Goal: Task Accomplishment & Management: Manage account settings

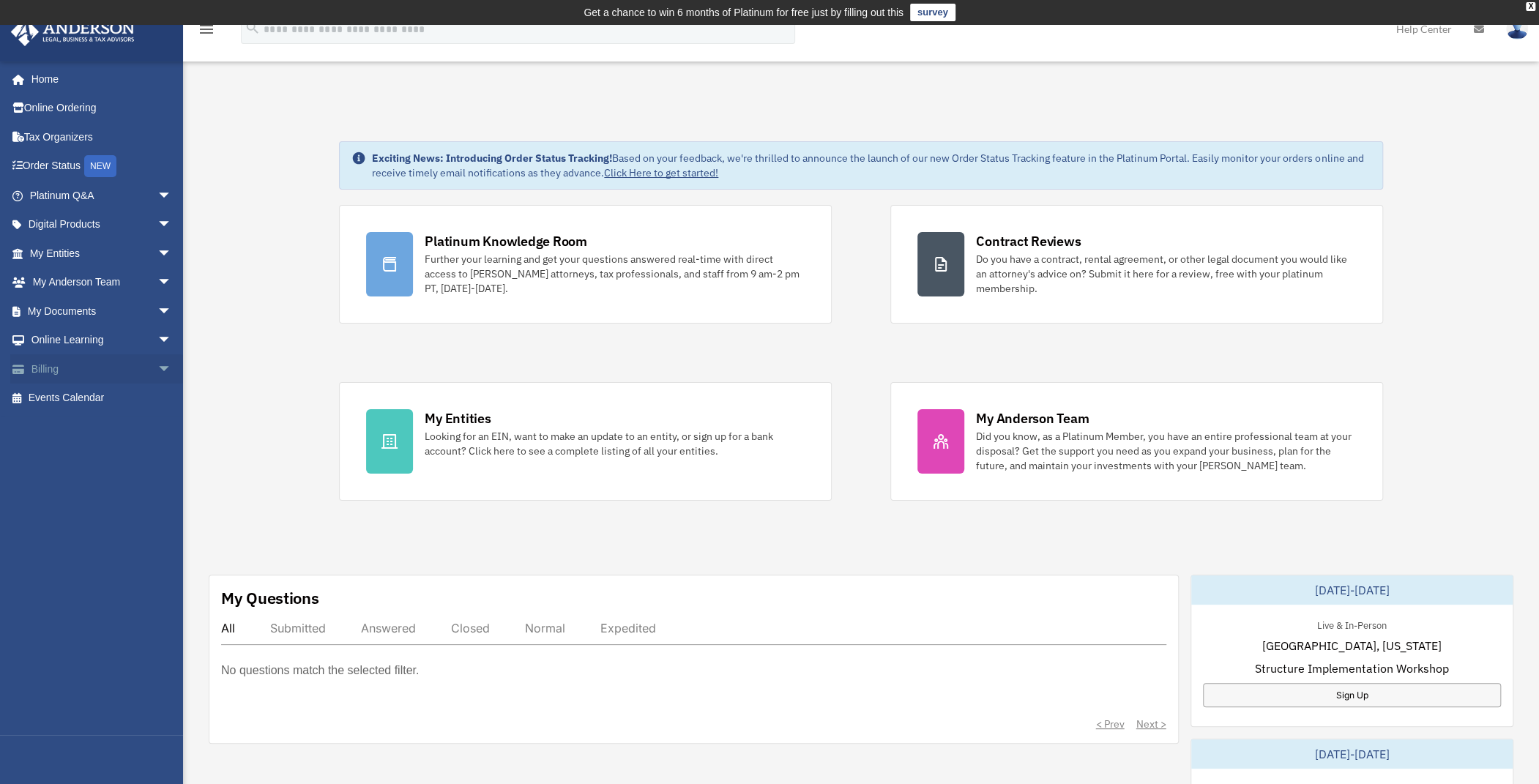
click at [56, 364] on link "Billing arrow_drop_down" at bounding box center [103, 368] width 184 height 29
click at [159, 364] on span "arrow_drop_down" at bounding box center [172, 369] width 29 height 30
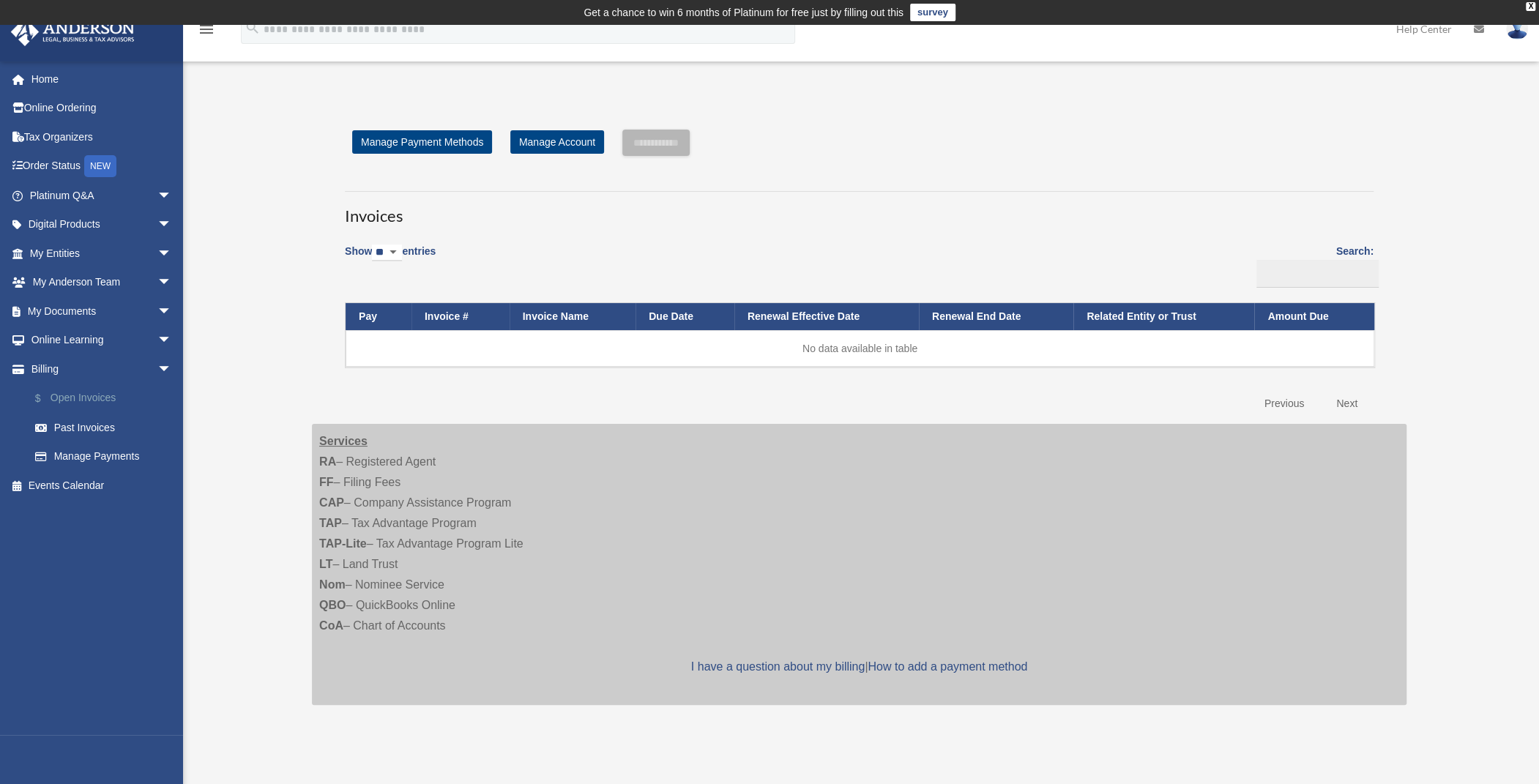
click at [82, 393] on link "$ Open Invoices" at bounding box center [107, 399] width 174 height 30
click at [82, 422] on link "Past Invoices" at bounding box center [107, 427] width 174 height 29
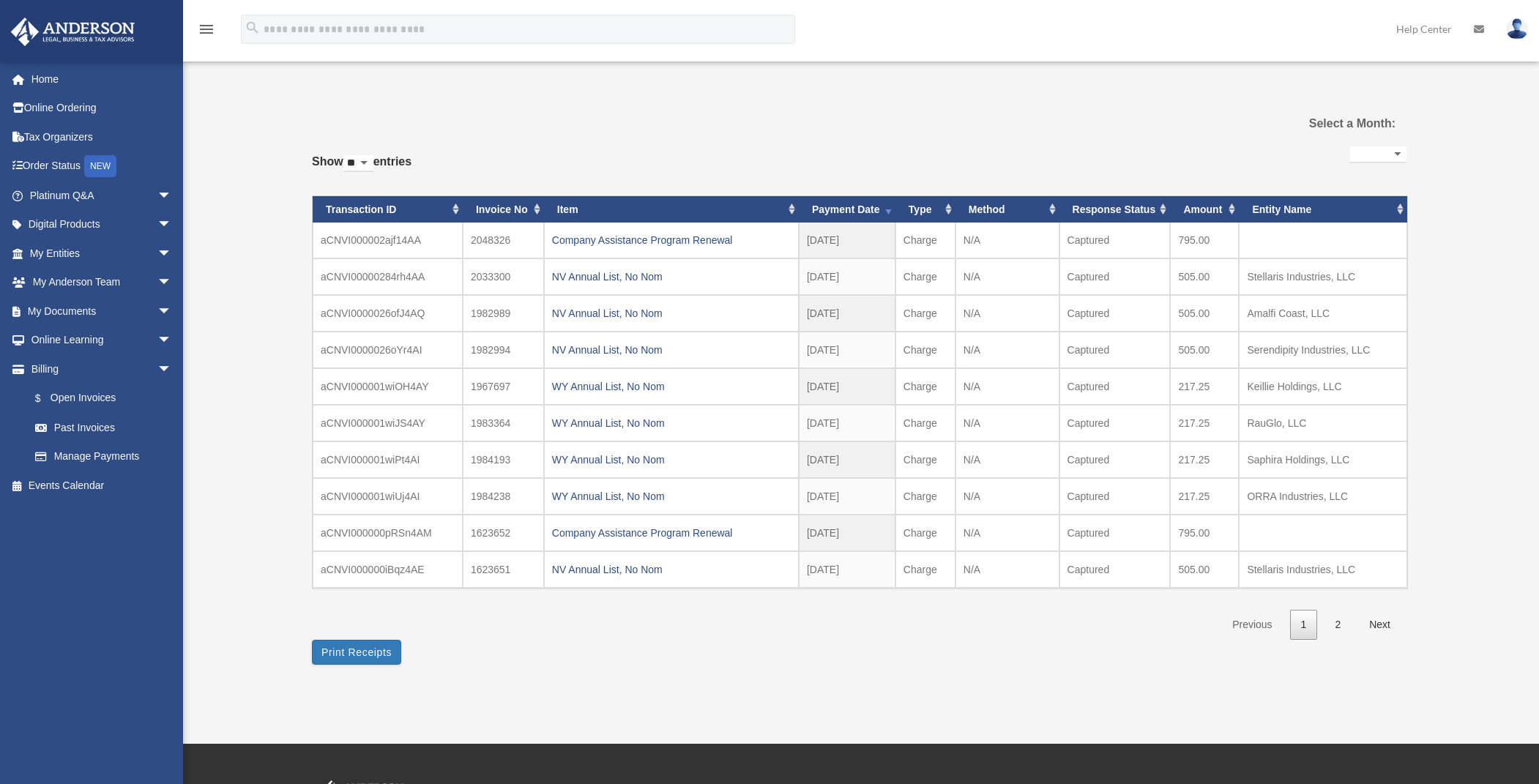
select select
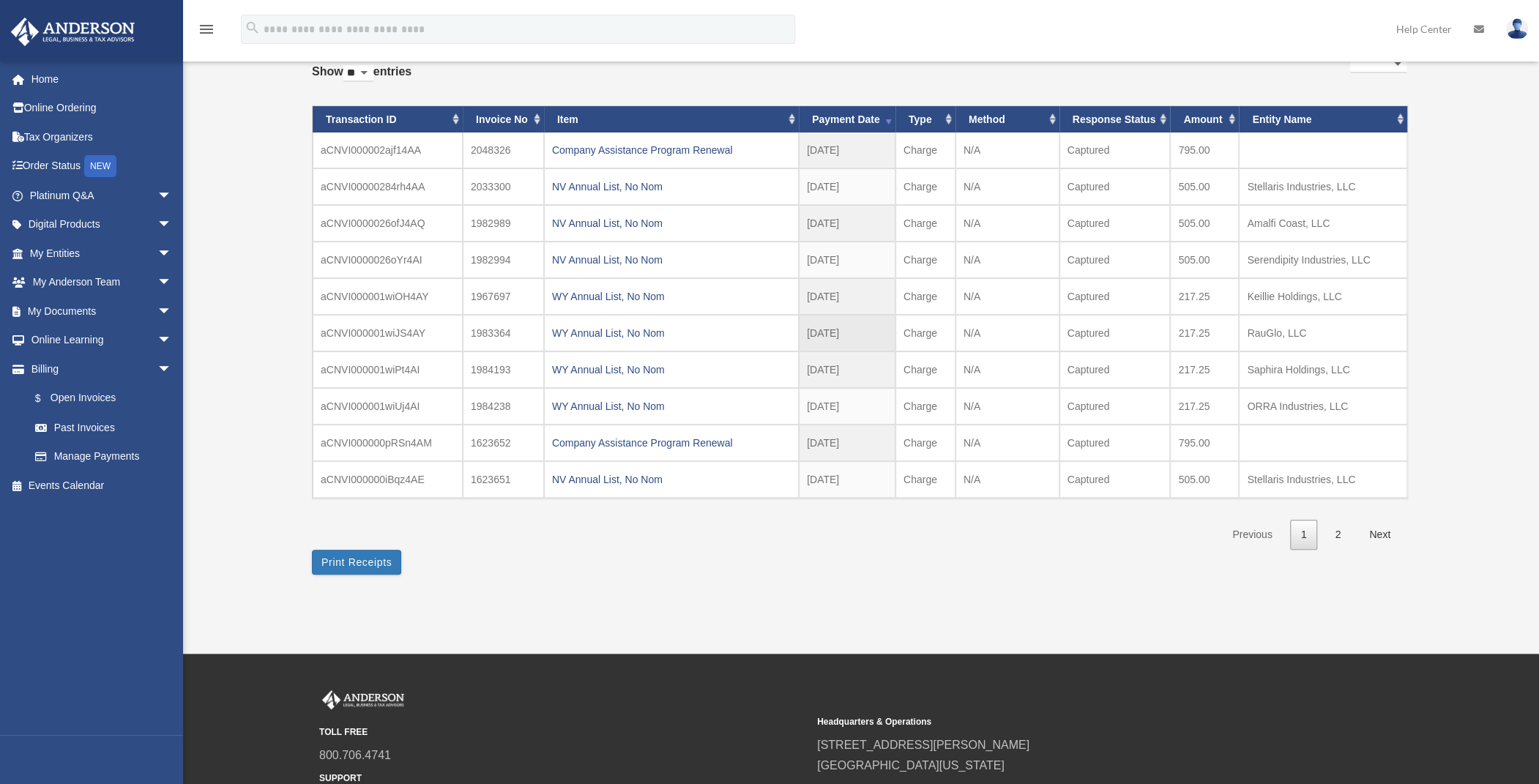
scroll to position [73, 0]
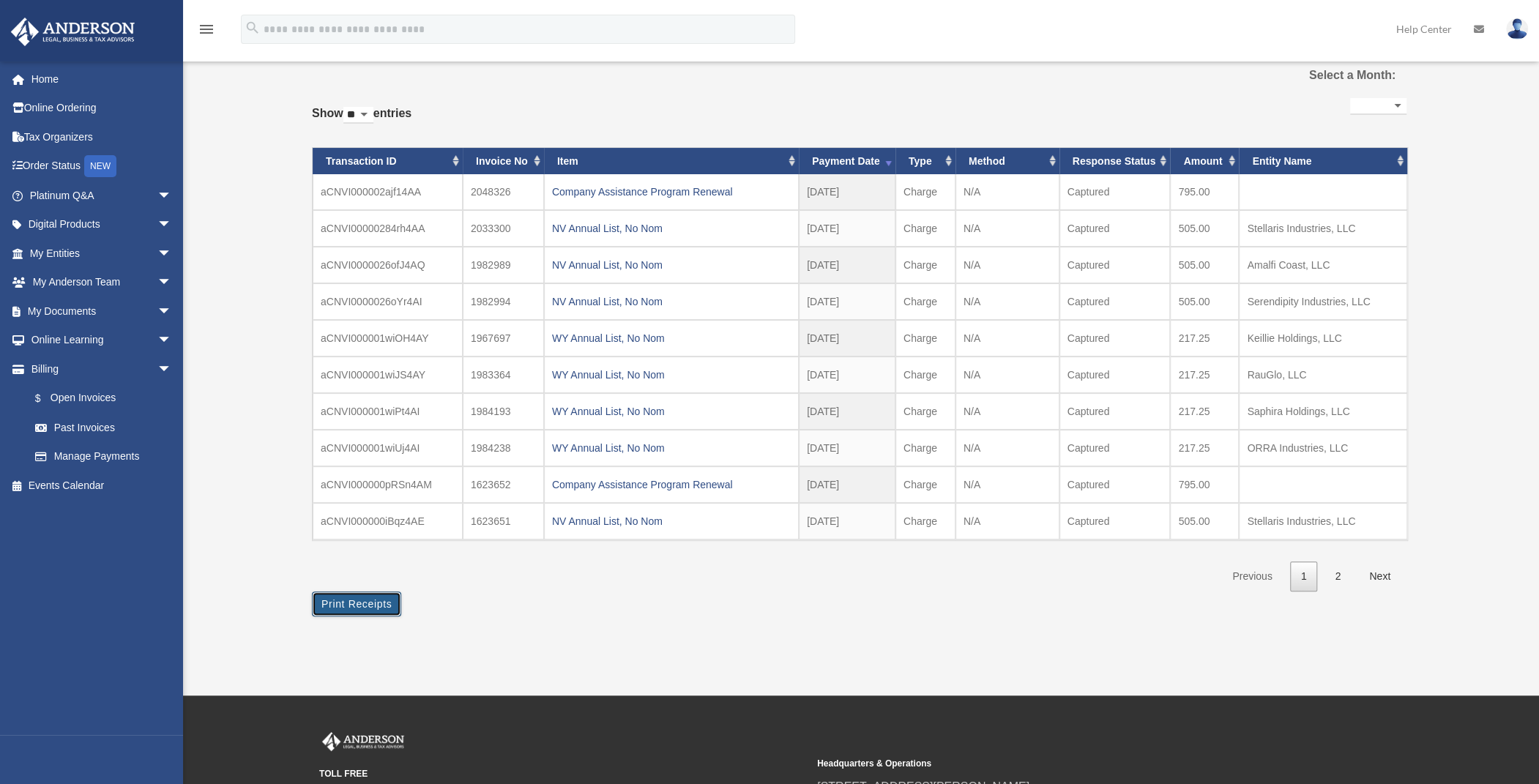
click at [345, 604] on button "Print Receipts" at bounding box center [357, 604] width 89 height 25
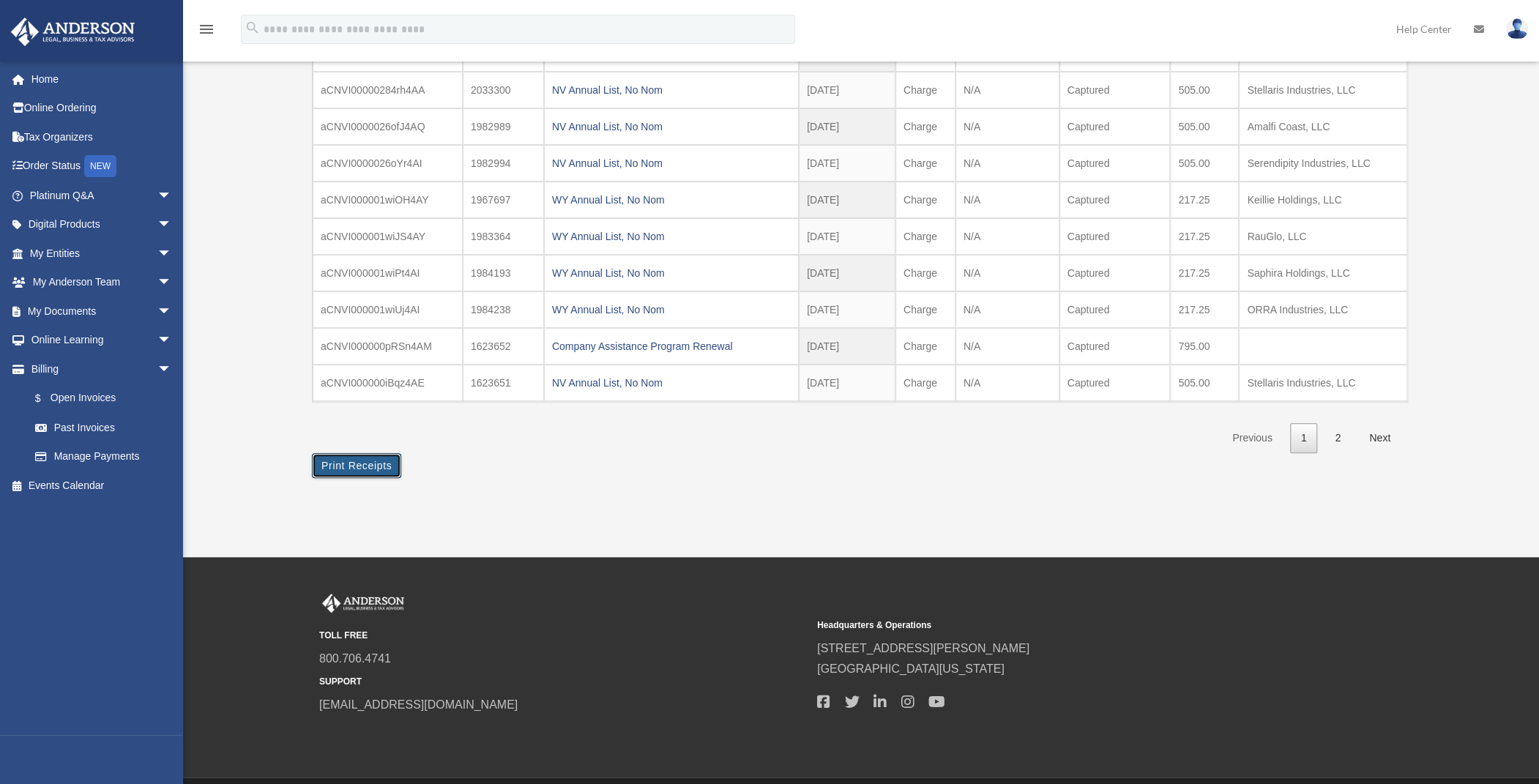
scroll to position [219, 0]
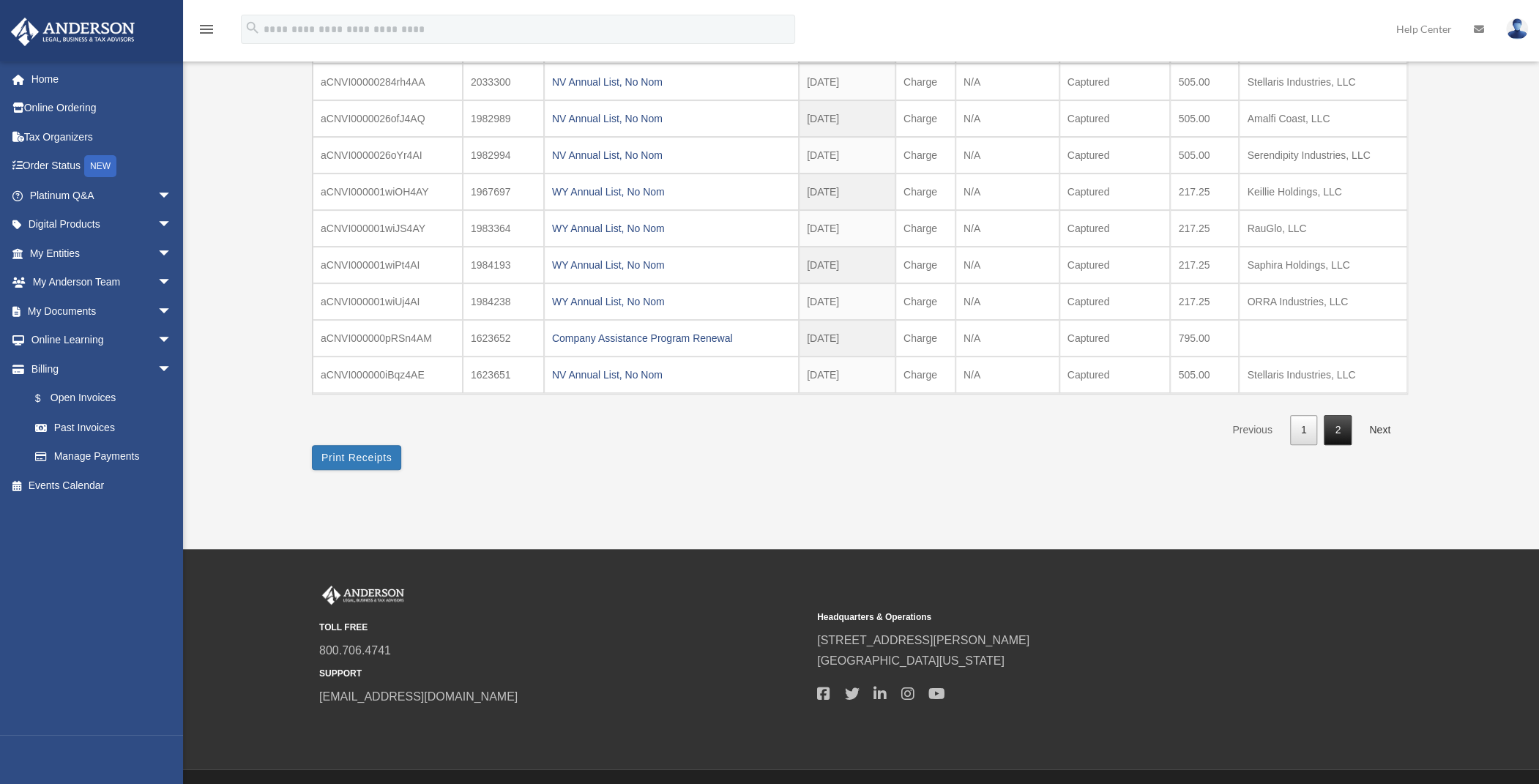
click at [1346, 429] on link "2" at bounding box center [1338, 430] width 28 height 30
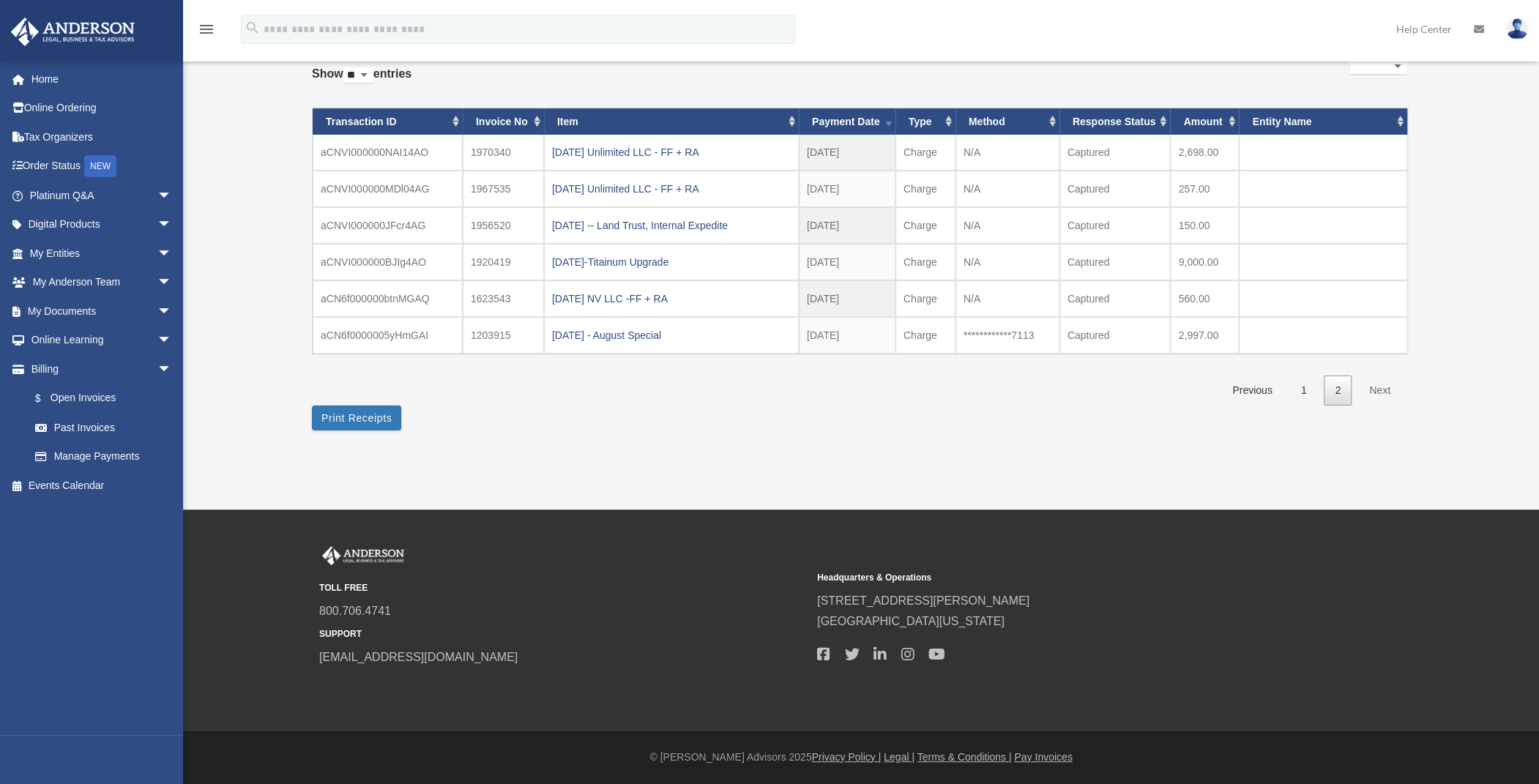
scroll to position [109, 0]
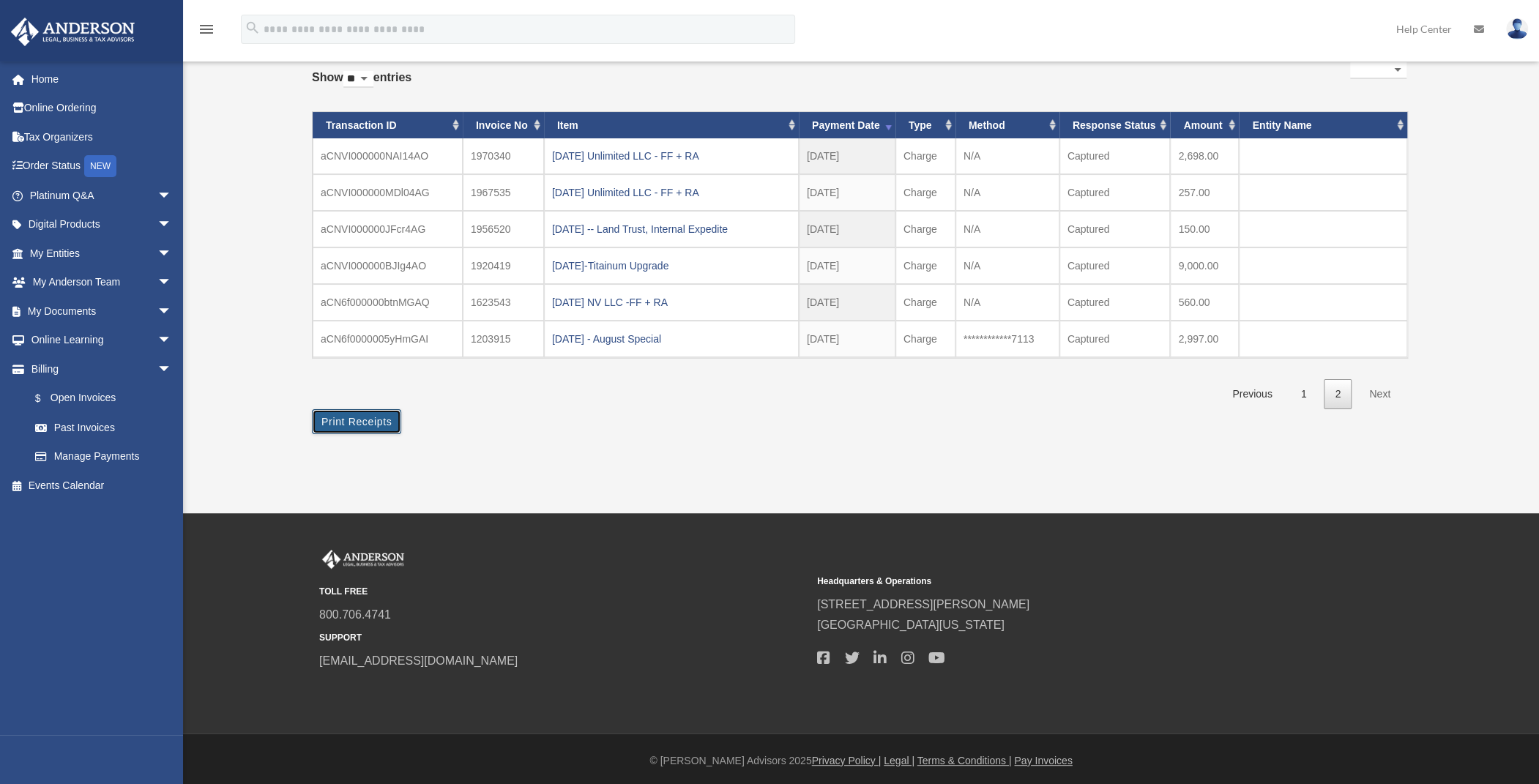
click at [367, 415] on button "Print Receipts" at bounding box center [357, 421] width 89 height 25
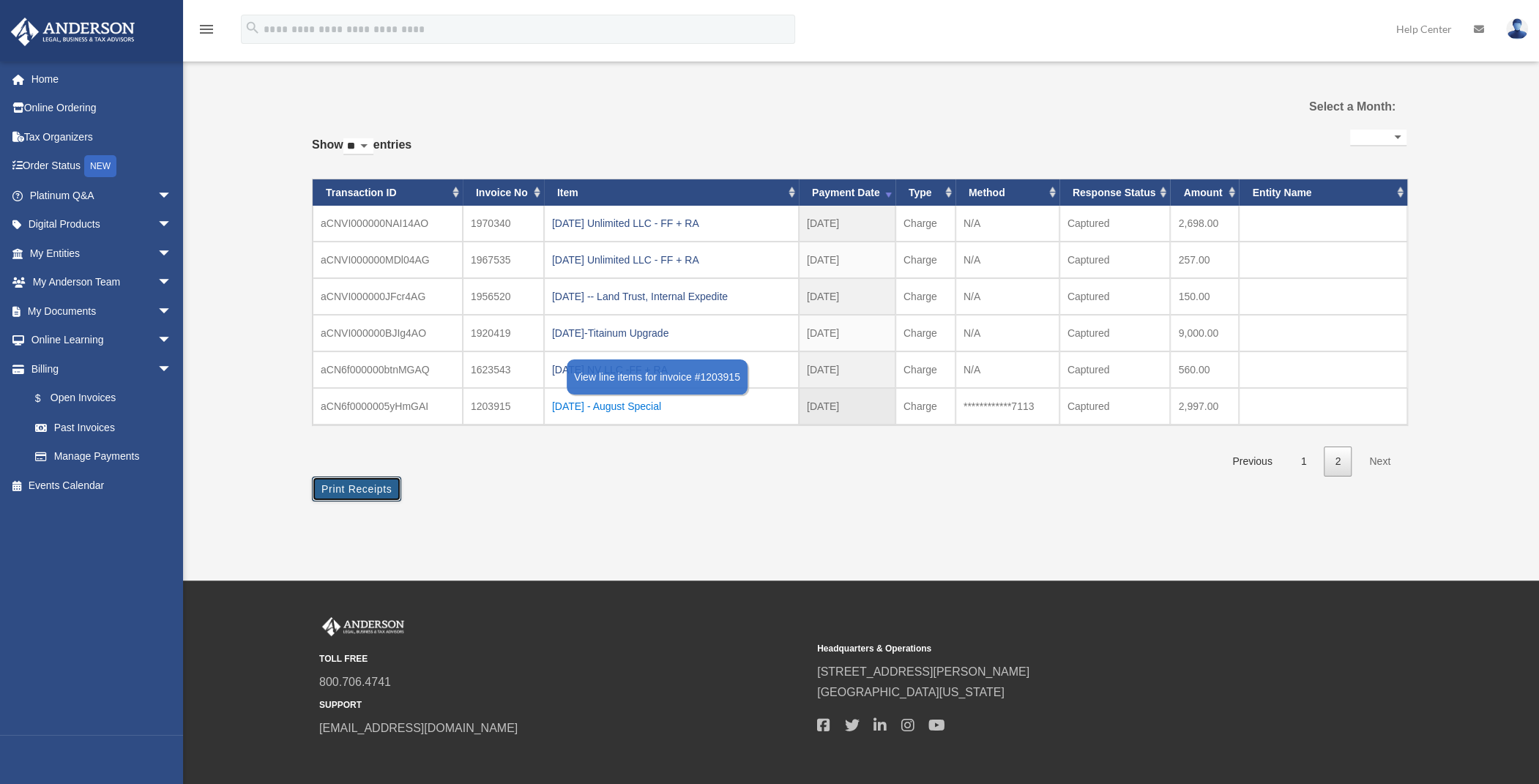
scroll to position [0, 0]
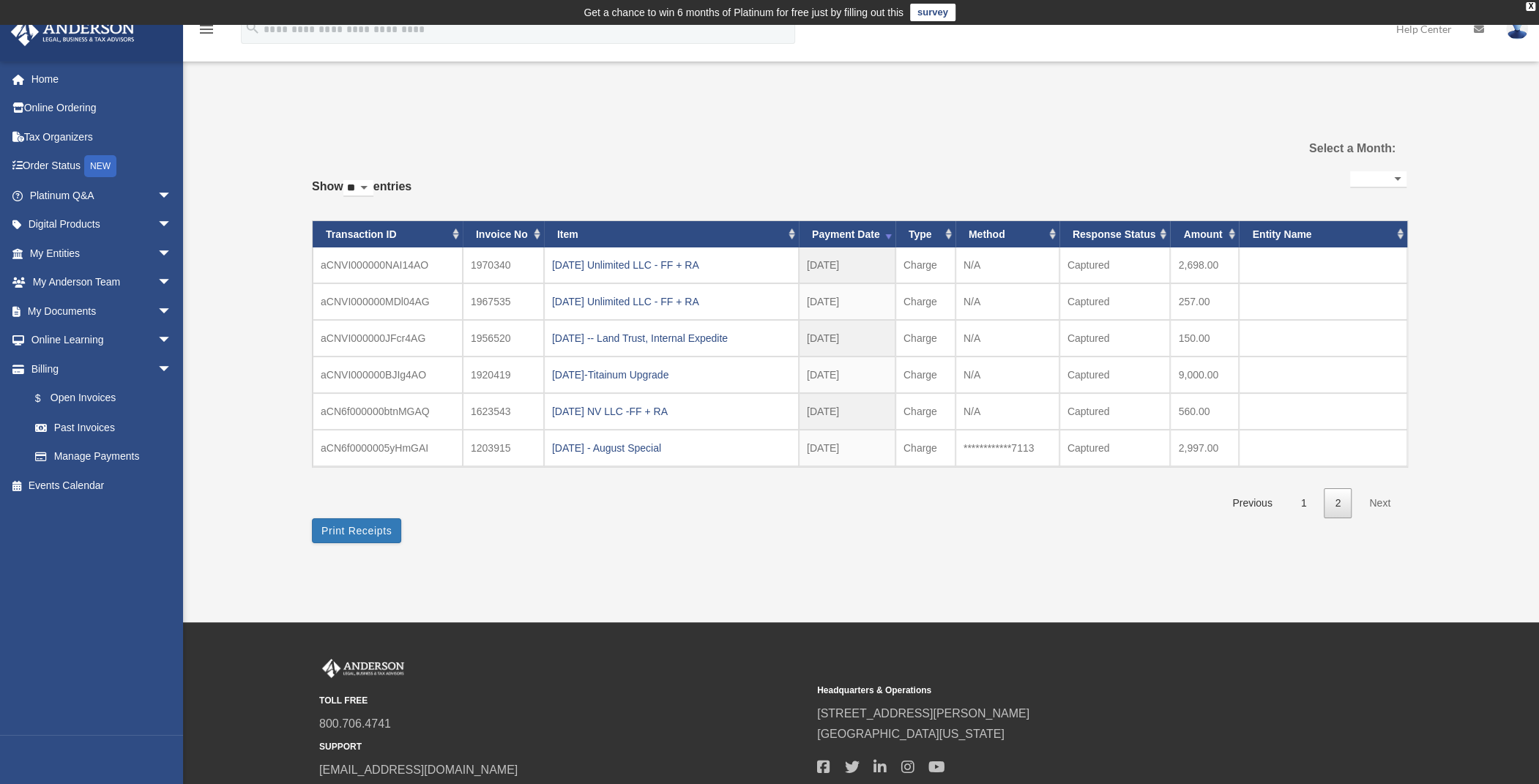
click at [363, 191] on select "** ** ** ***" at bounding box center [359, 189] width 30 height 17
select select "***"
click at [346, 180] on select "** ** ** ***" at bounding box center [359, 189] width 30 height 17
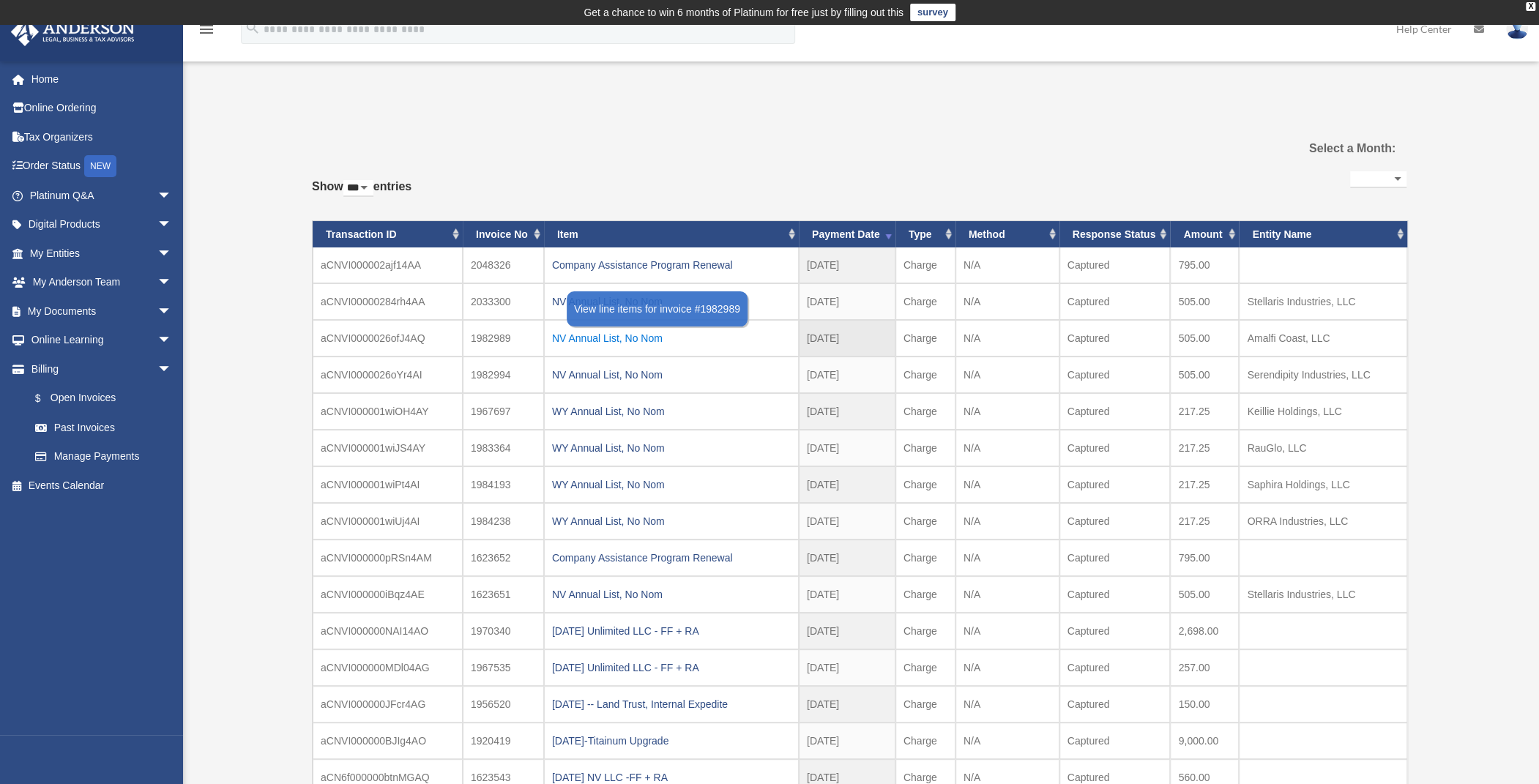
click at [620, 332] on div "NV Annual List, No Nom" at bounding box center [671, 339] width 238 height 21
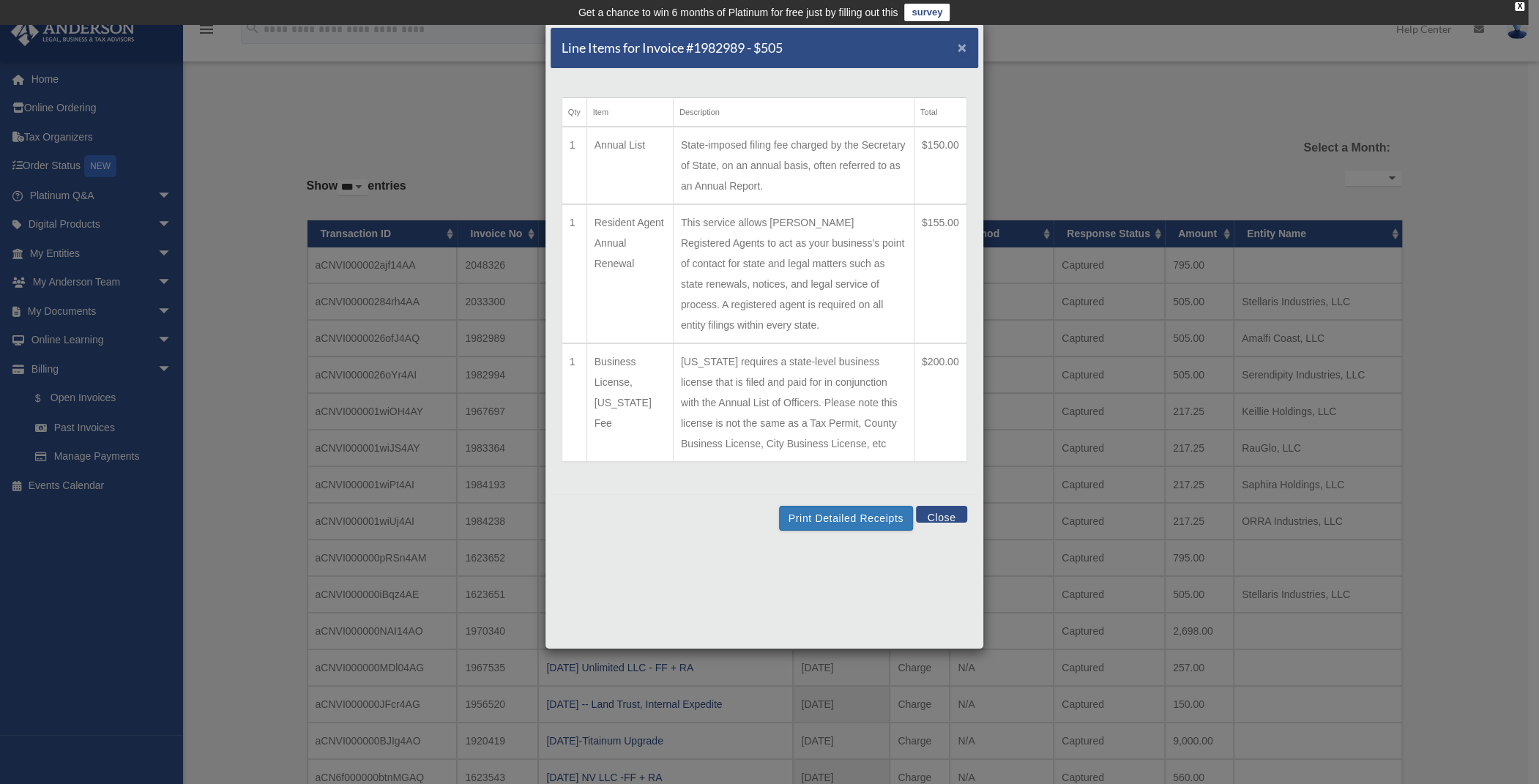
click at [959, 41] on span "×" at bounding box center [963, 47] width 9 height 17
